Goal: Use online tool/utility: Utilize a website feature to perform a specific function

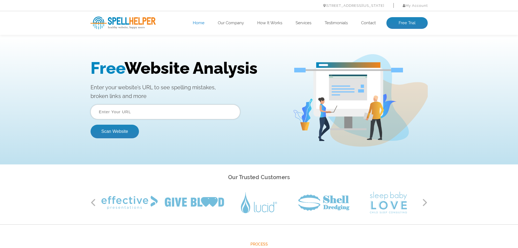
click at [142, 108] on input "text" at bounding box center [166, 111] width 150 height 15
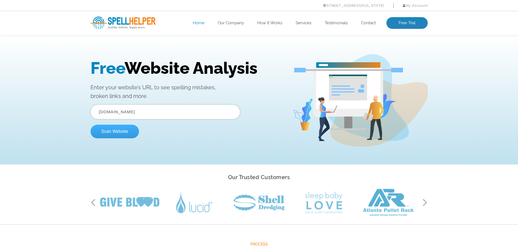
type input "www.cmcoutperform.com"
click at [112, 125] on button "Scan Website" at bounding box center [115, 132] width 48 height 14
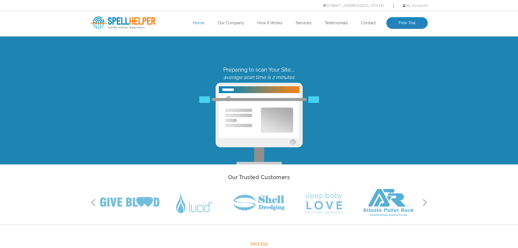
scroll to position [0, 0]
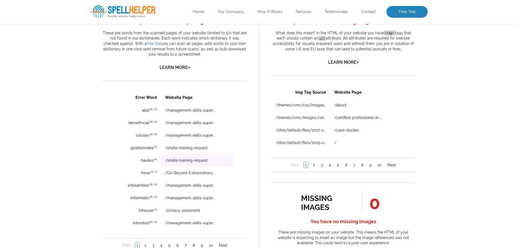
scroll to position [326, 0]
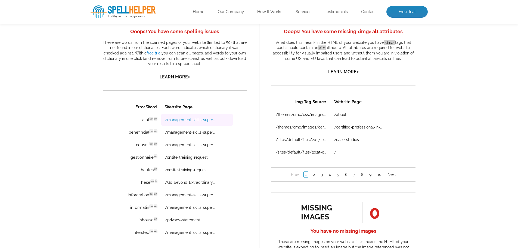
click at [198, 119] on link "/management-skills-supervisors-managers" at bounding box center [190, 119] width 50 height 4
click at [138, 131] on td "benefincial de en Discovered: [DATE] scan Dictionaries: de en" at bounding box center [139, 132] width 44 height 12
click at [202, 131] on link "/management-skills-supervisors-managers" at bounding box center [190, 132] width 50 height 4
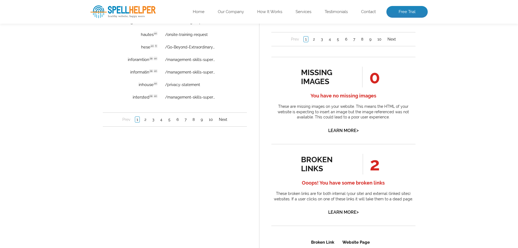
scroll to position [462, 0]
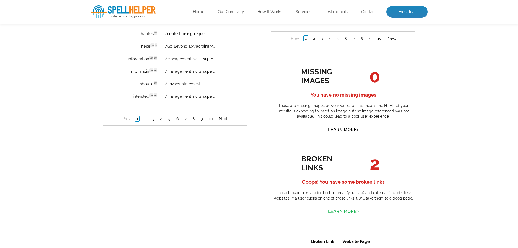
click at [340, 211] on link "Learn More >" at bounding box center [343, 211] width 30 height 5
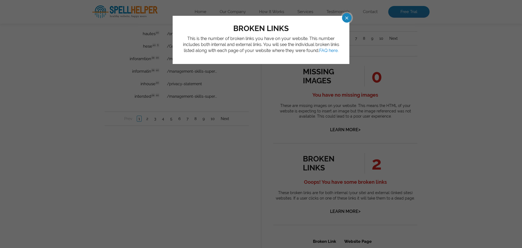
drag, startPoint x: 344, startPoint y: 21, endPoint x: 69, endPoint y: 77, distance: 281.0
click at [344, 21] on span at bounding box center [342, 18] width 10 height 10
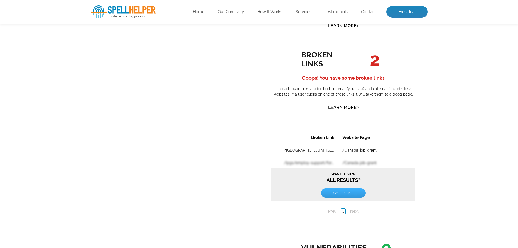
scroll to position [571, 0]
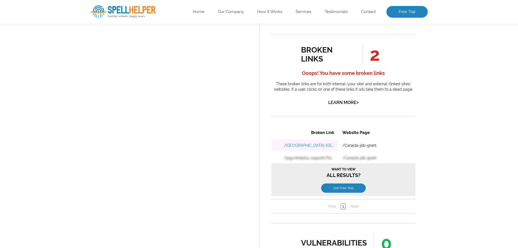
click at [308, 144] on link "/[GEOGRAPHIC_DATA]-[GEOGRAPHIC_DATA]-job-grant.aspx" at bounding box center [309, 145] width 50 height 4
